Goal: Task Accomplishment & Management: Manage account settings

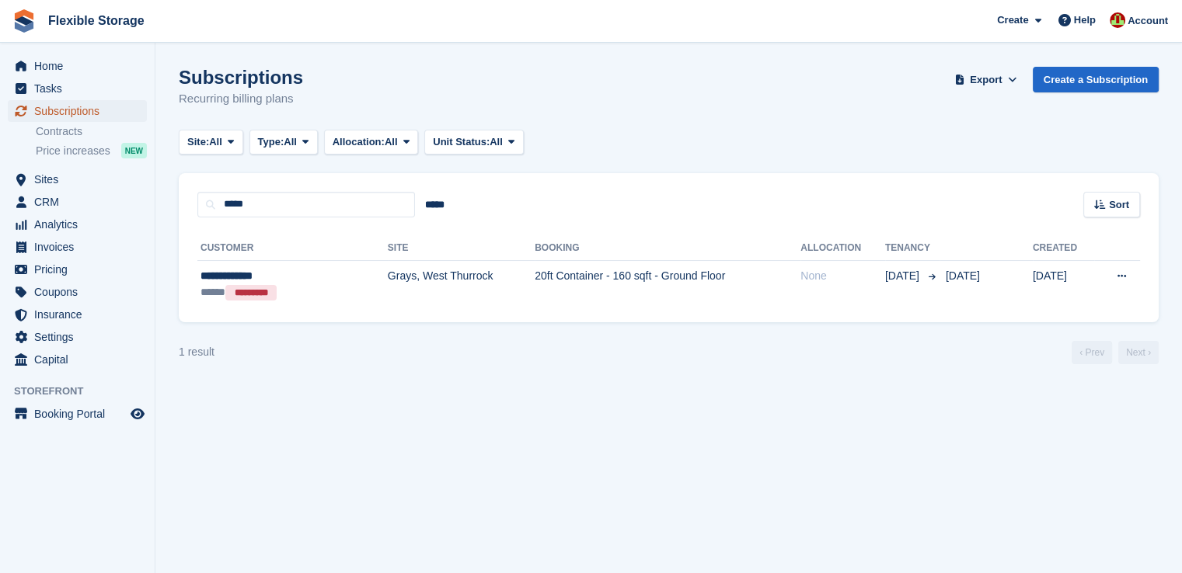
click at [78, 109] on span "Subscriptions" at bounding box center [80, 111] width 93 height 22
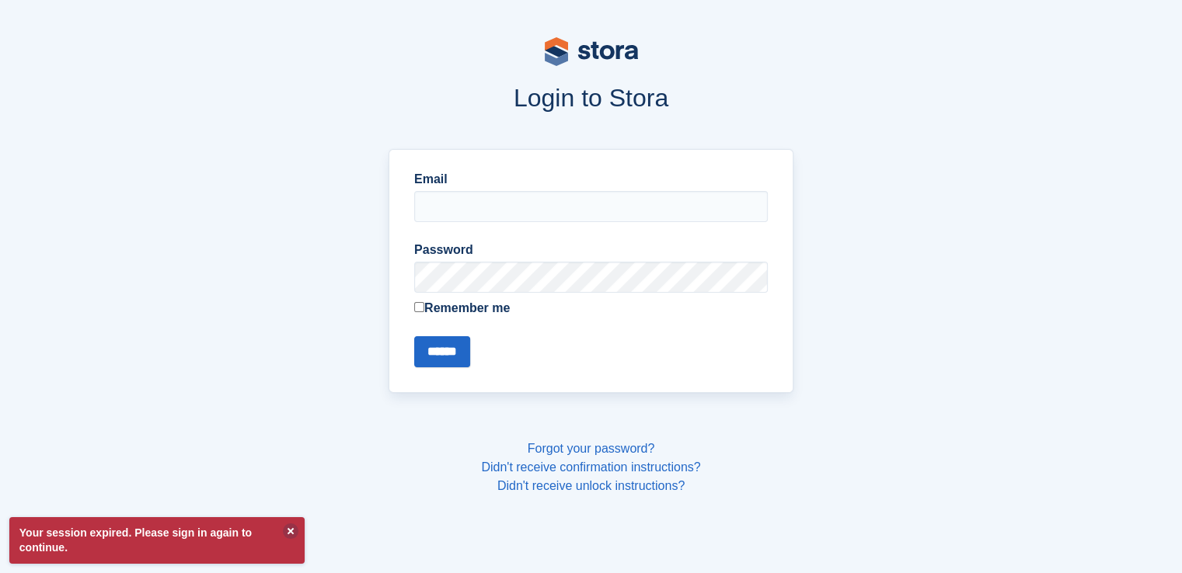
type input "**********"
click at [441, 358] on input "******" at bounding box center [442, 351] width 56 height 31
